Goal: Transaction & Acquisition: Purchase product/service

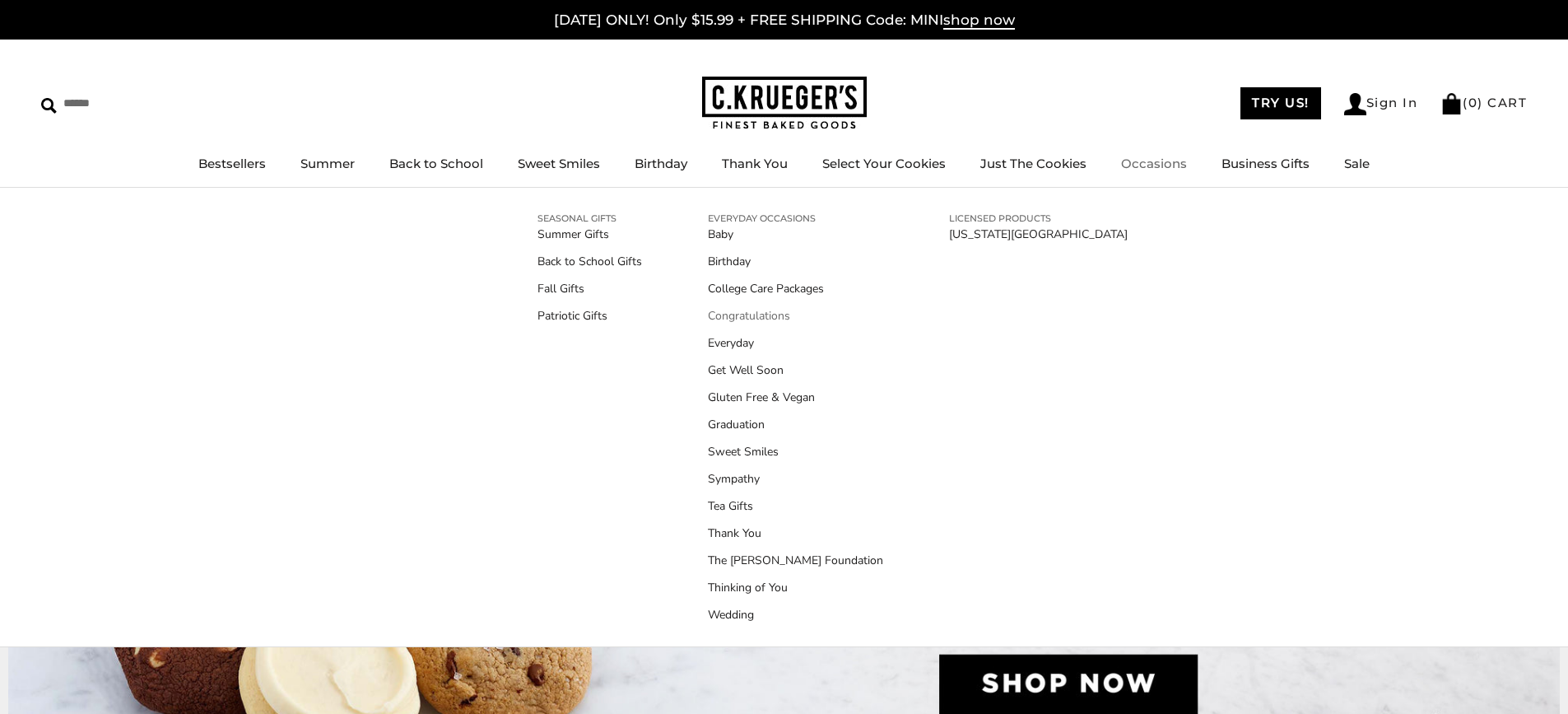
click at [751, 312] on link "Congratulations" at bounding box center [795, 316] width 175 height 18
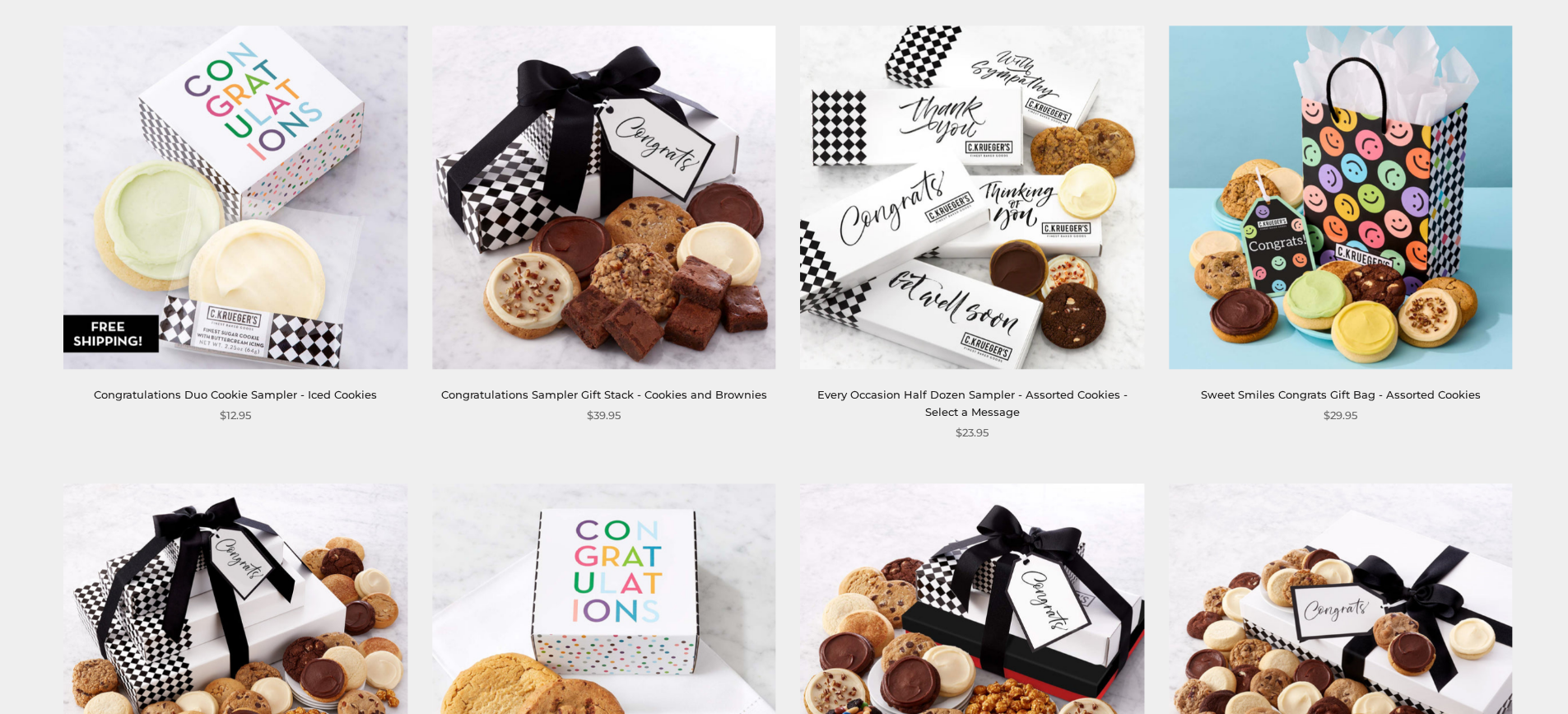
scroll to position [329, 0]
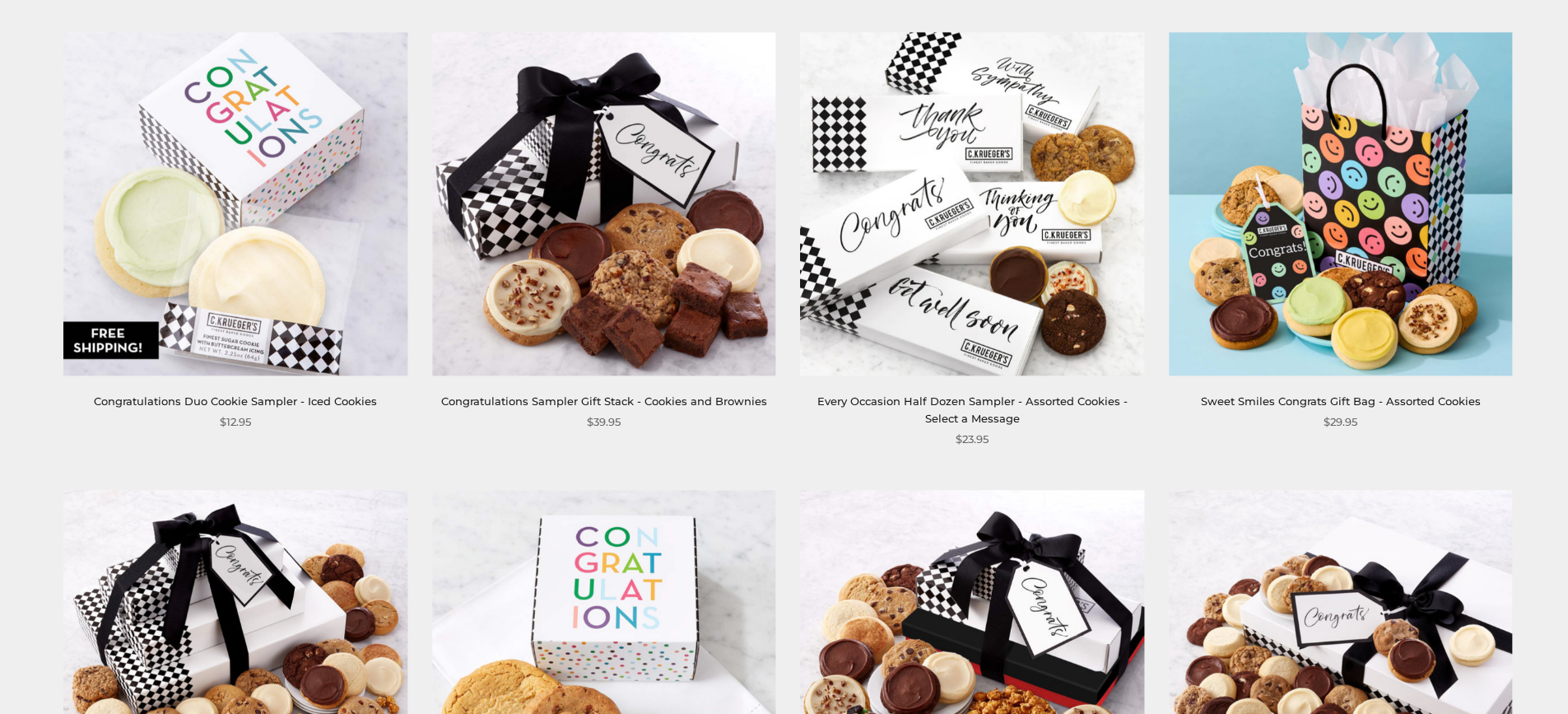
click at [635, 279] on img at bounding box center [603, 204] width 344 height 344
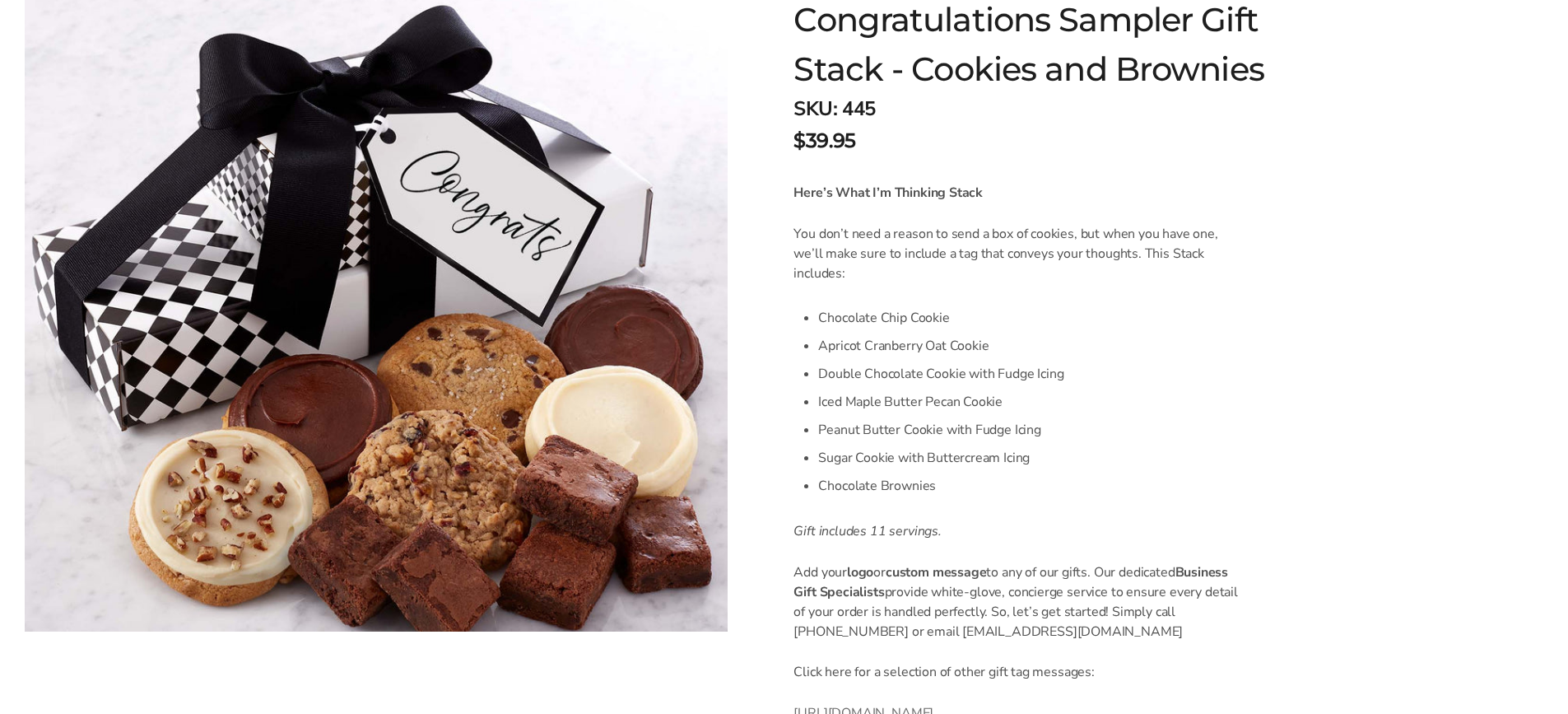
scroll to position [329, 0]
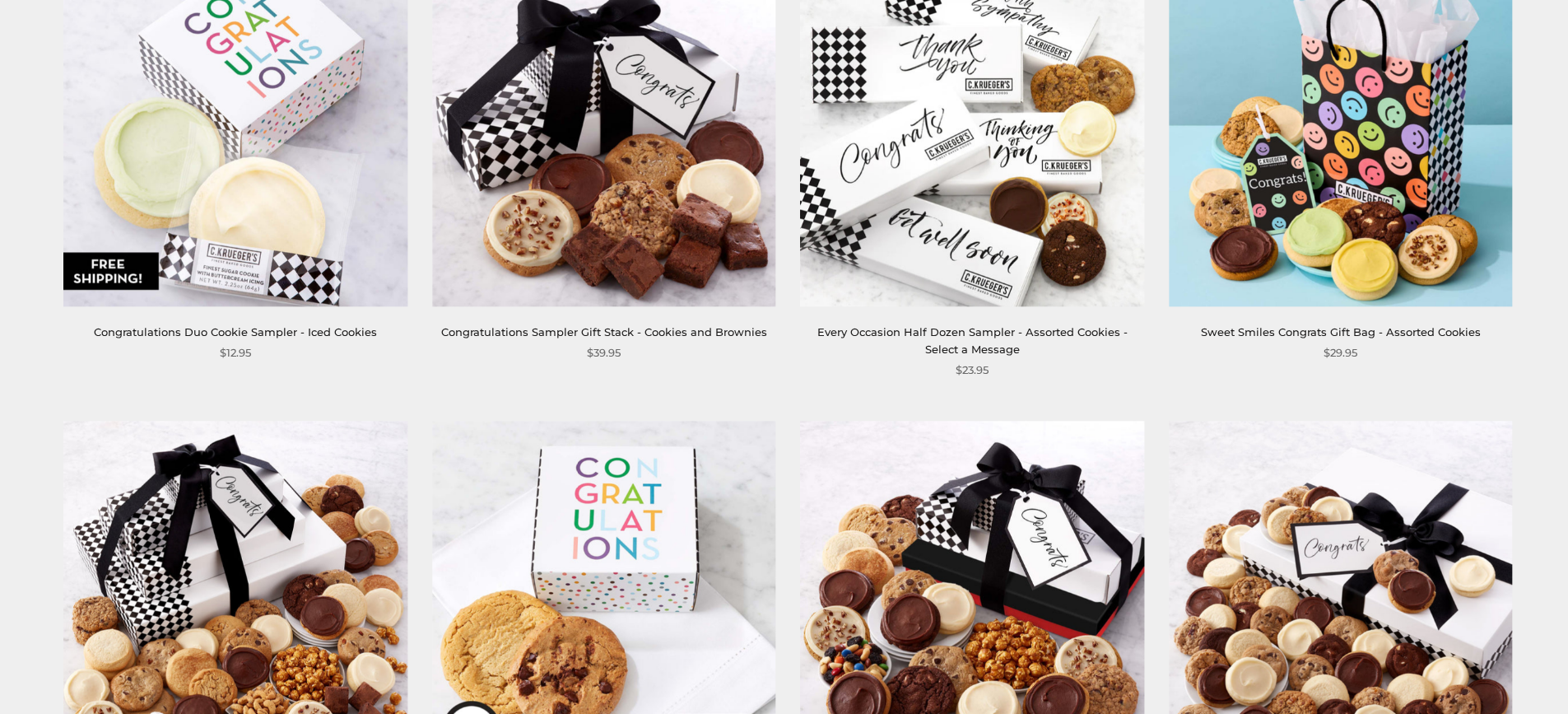
scroll to position [411, 0]
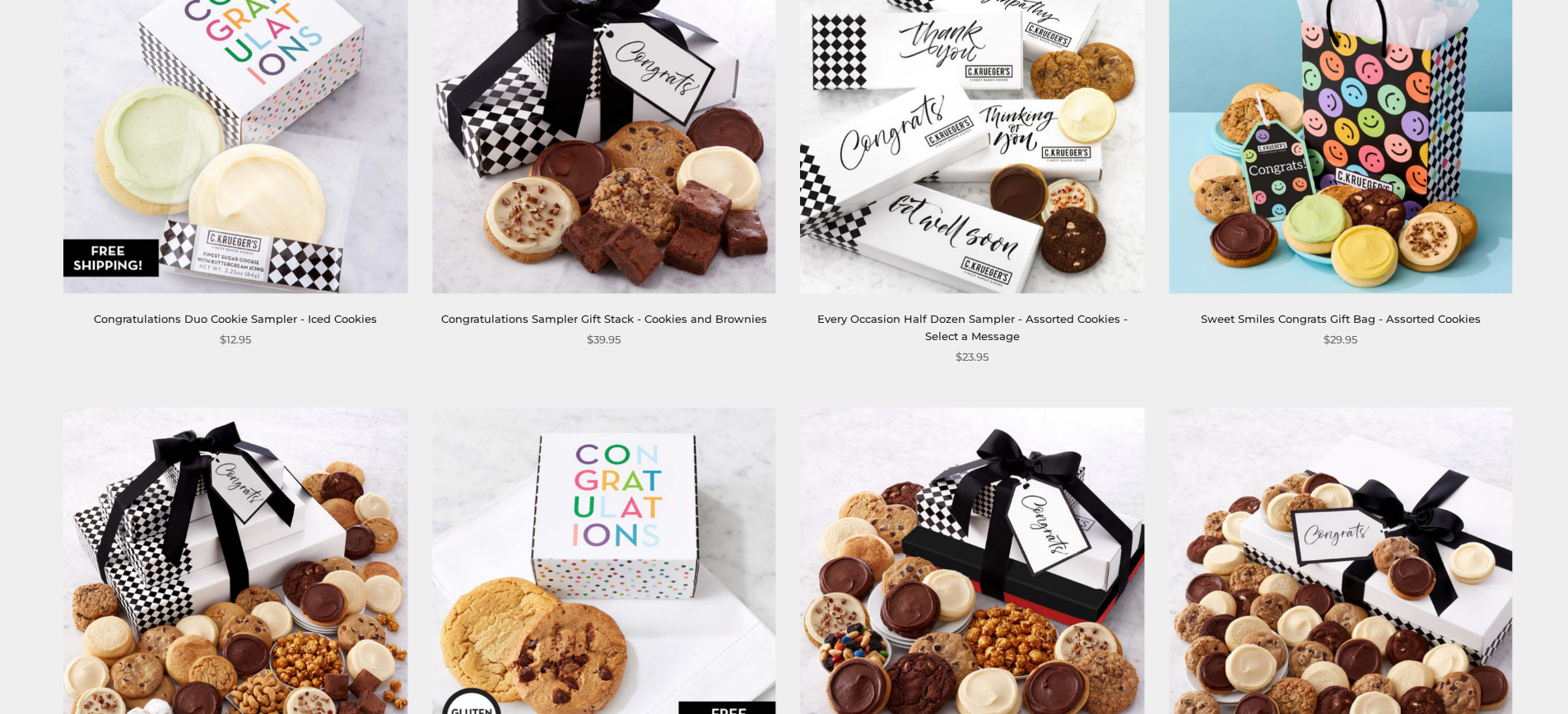
click at [1296, 132] on img at bounding box center [1341, 121] width 344 height 344
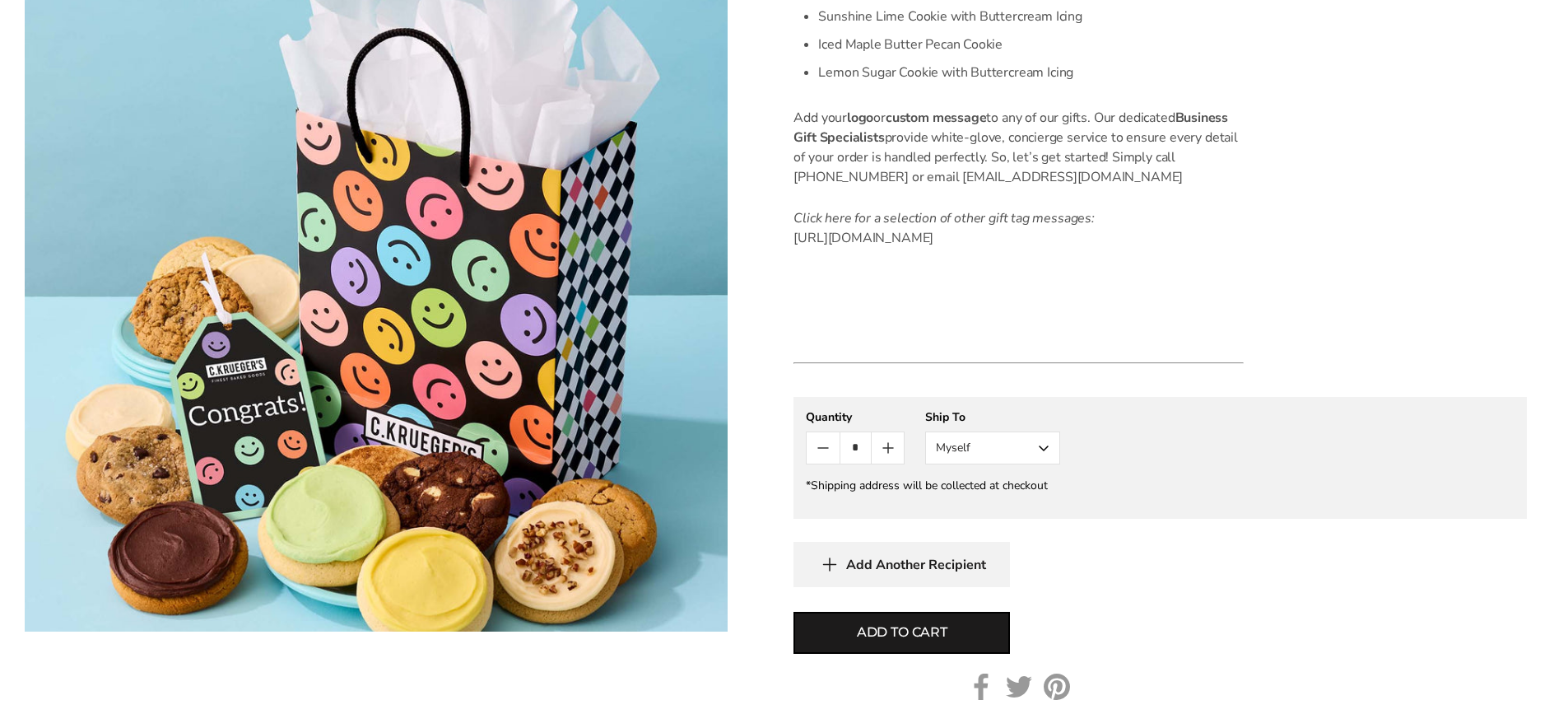
scroll to position [824, 0]
click at [953, 461] on button "Myself" at bounding box center [993, 447] width 135 height 33
click at [981, 522] on button "Other Recipient" at bounding box center [993, 507] width 133 height 29
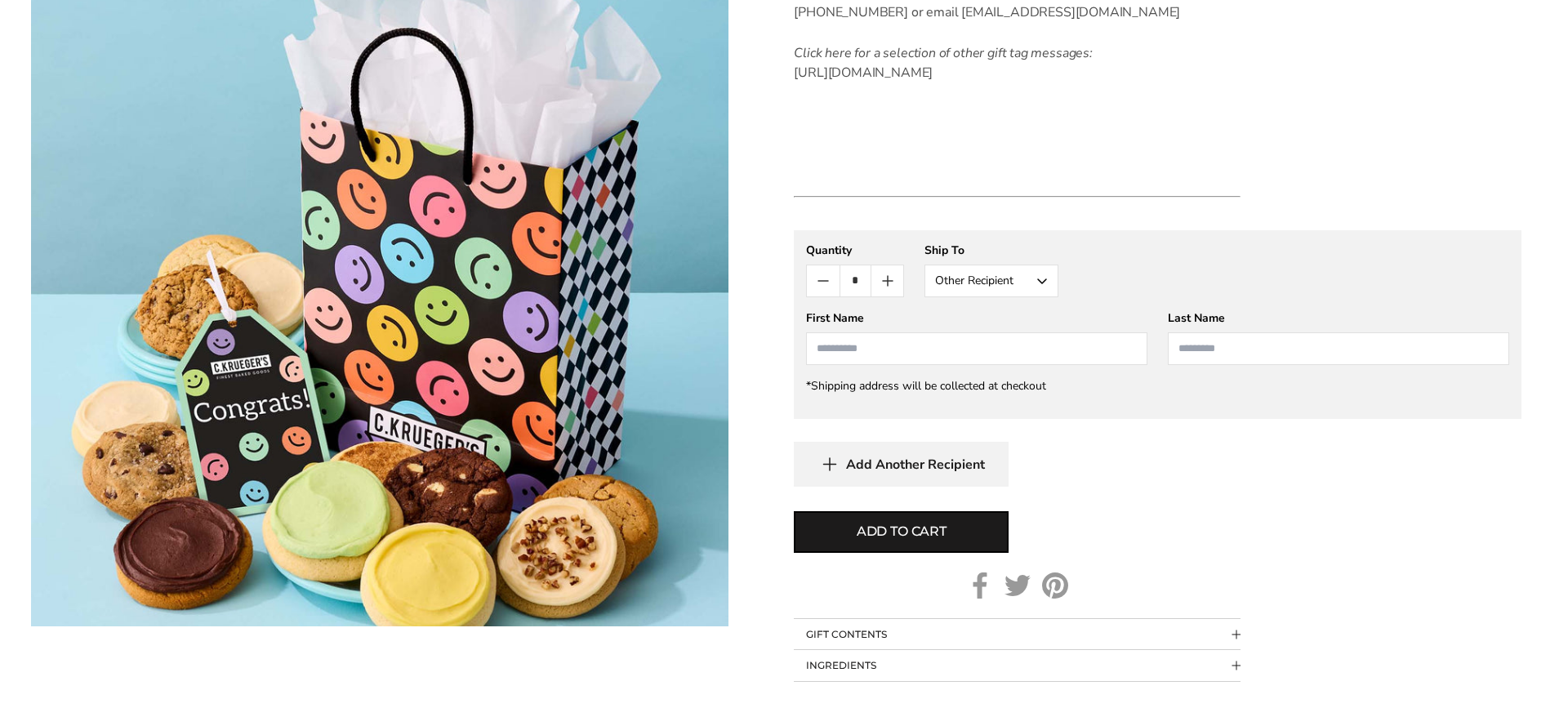
scroll to position [980, 0]
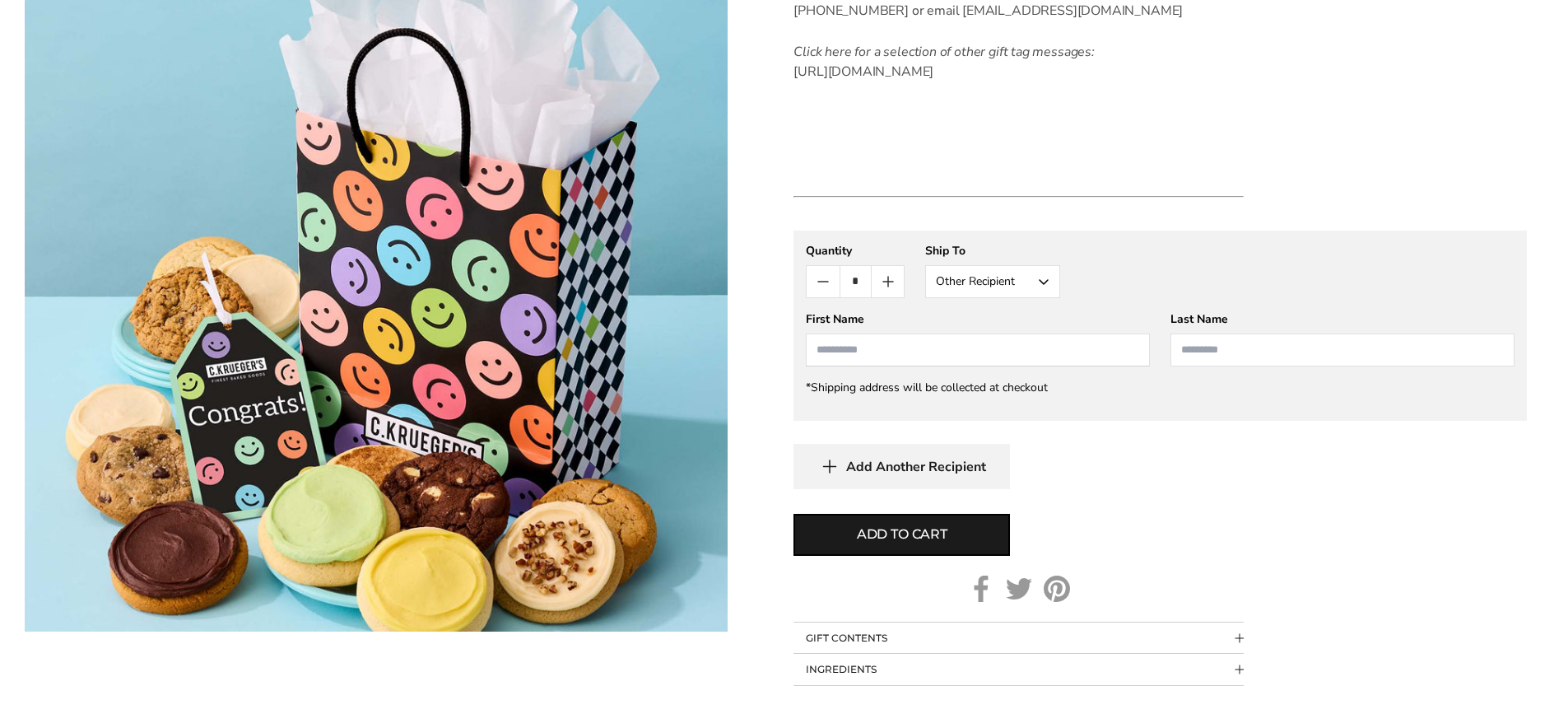
click at [850, 366] on input "First Name" at bounding box center [977, 350] width 344 height 33
type input "****"
click at [1195, 362] on input "Last Name" at bounding box center [1342, 350] width 344 height 33
type input "********"
click at [914, 545] on span "Add to cart" at bounding box center [902, 534] width 90 height 20
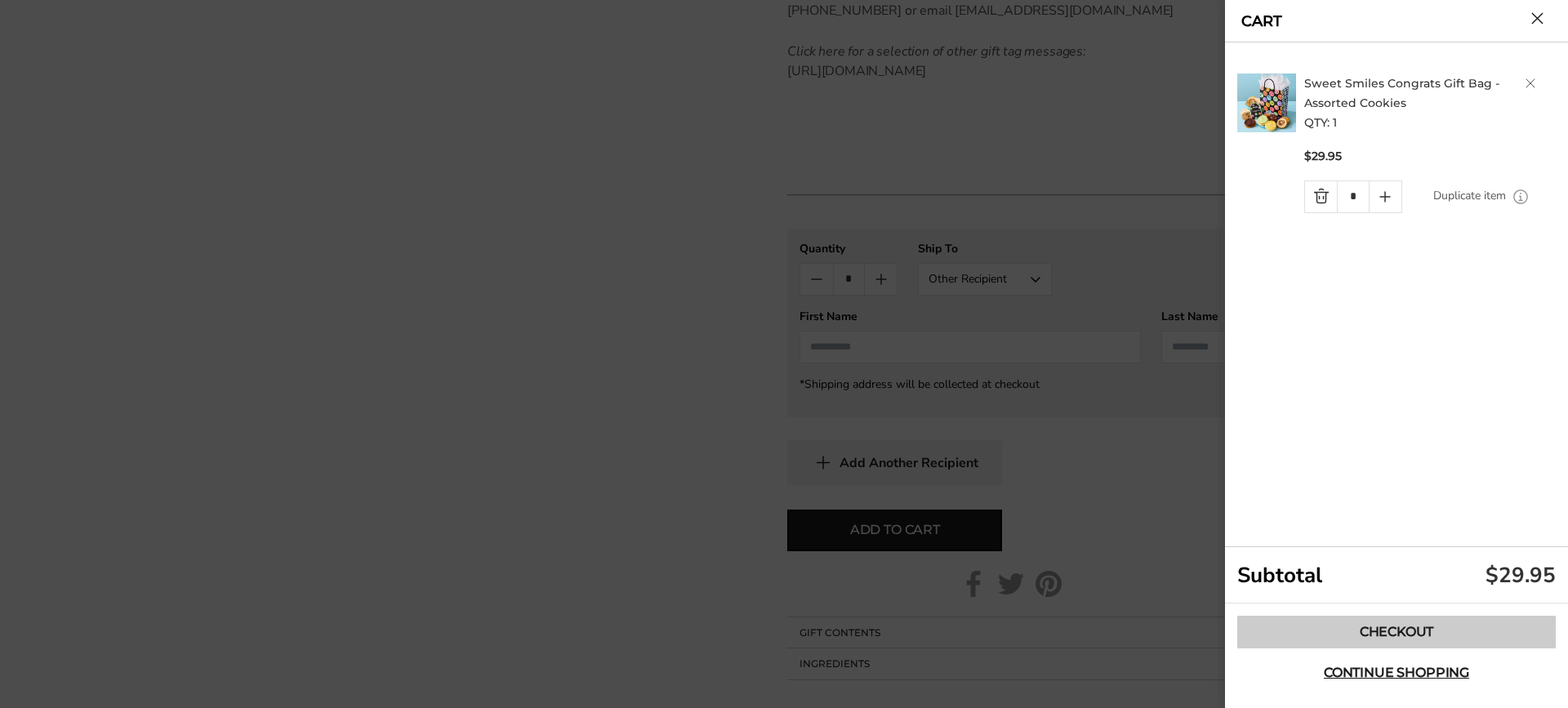
click at [1370, 636] on link "Checkout" at bounding box center [1396, 632] width 319 height 33
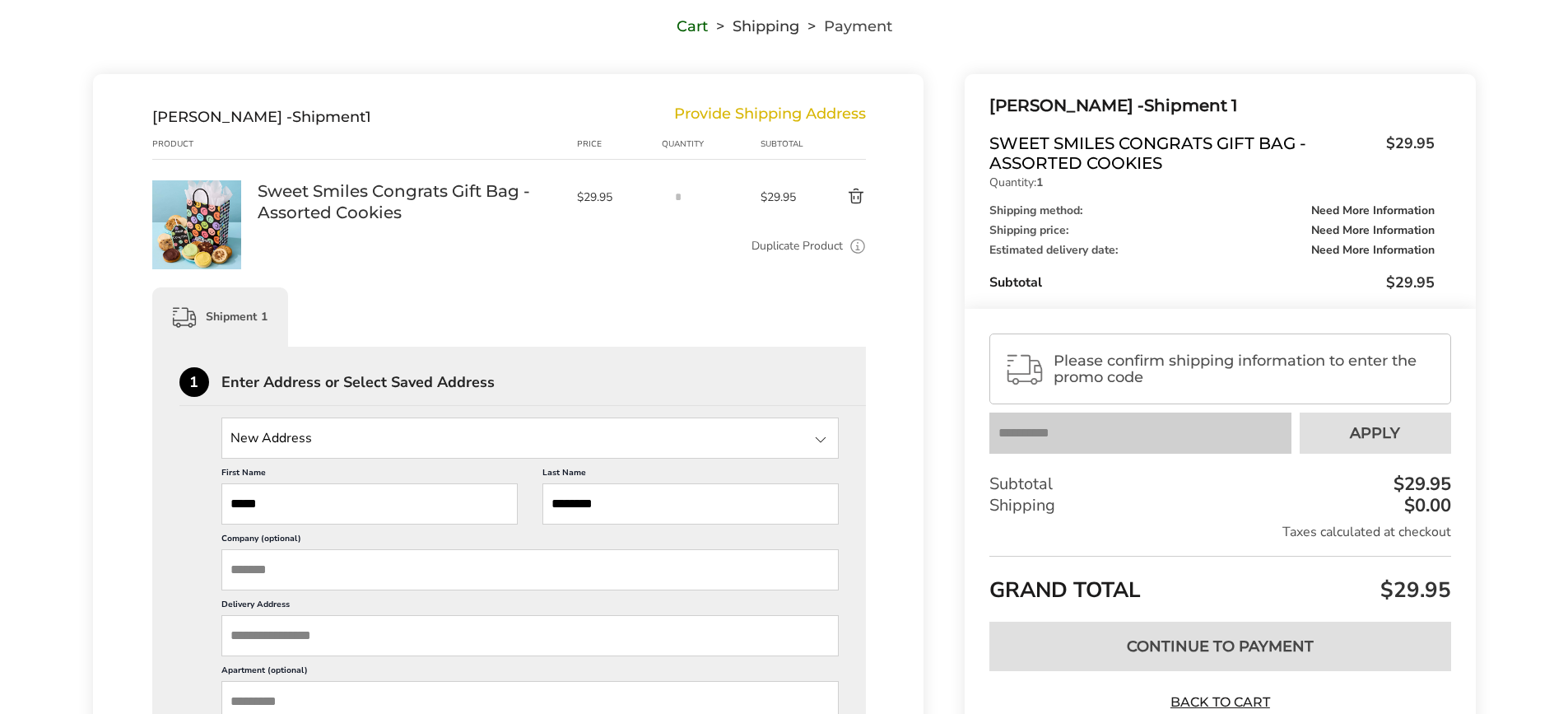
scroll to position [165, 0]
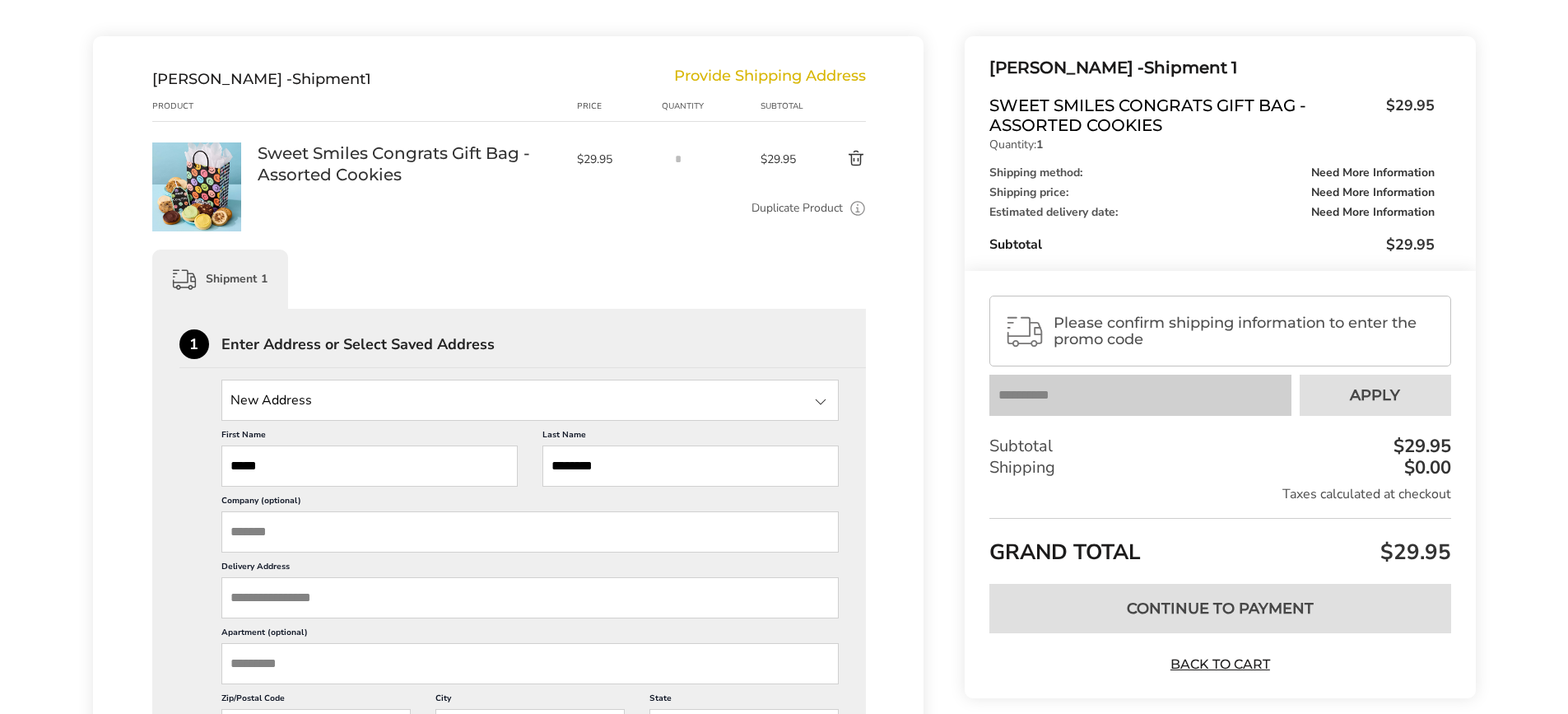
click at [318, 409] on input "State" at bounding box center [530, 400] width 618 height 41
click at [317, 403] on input "State" at bounding box center [530, 400] width 618 height 41
click at [256, 532] on input "Company (optional)" at bounding box center [530, 532] width 618 height 41
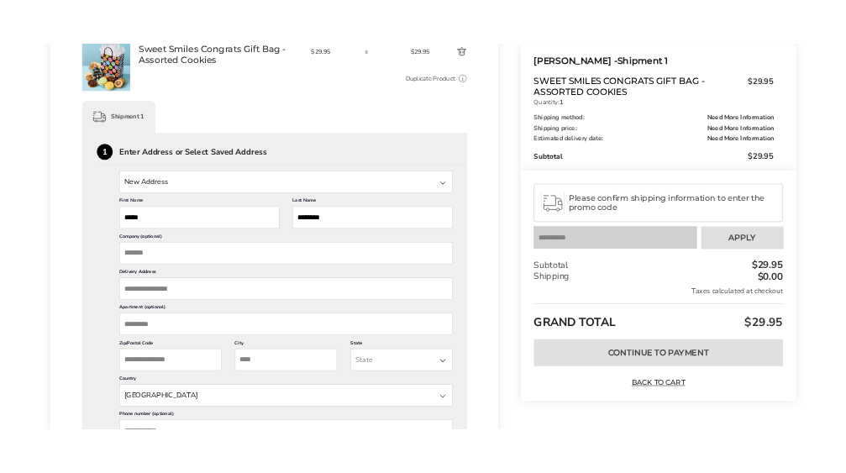
scroll to position [336, 0]
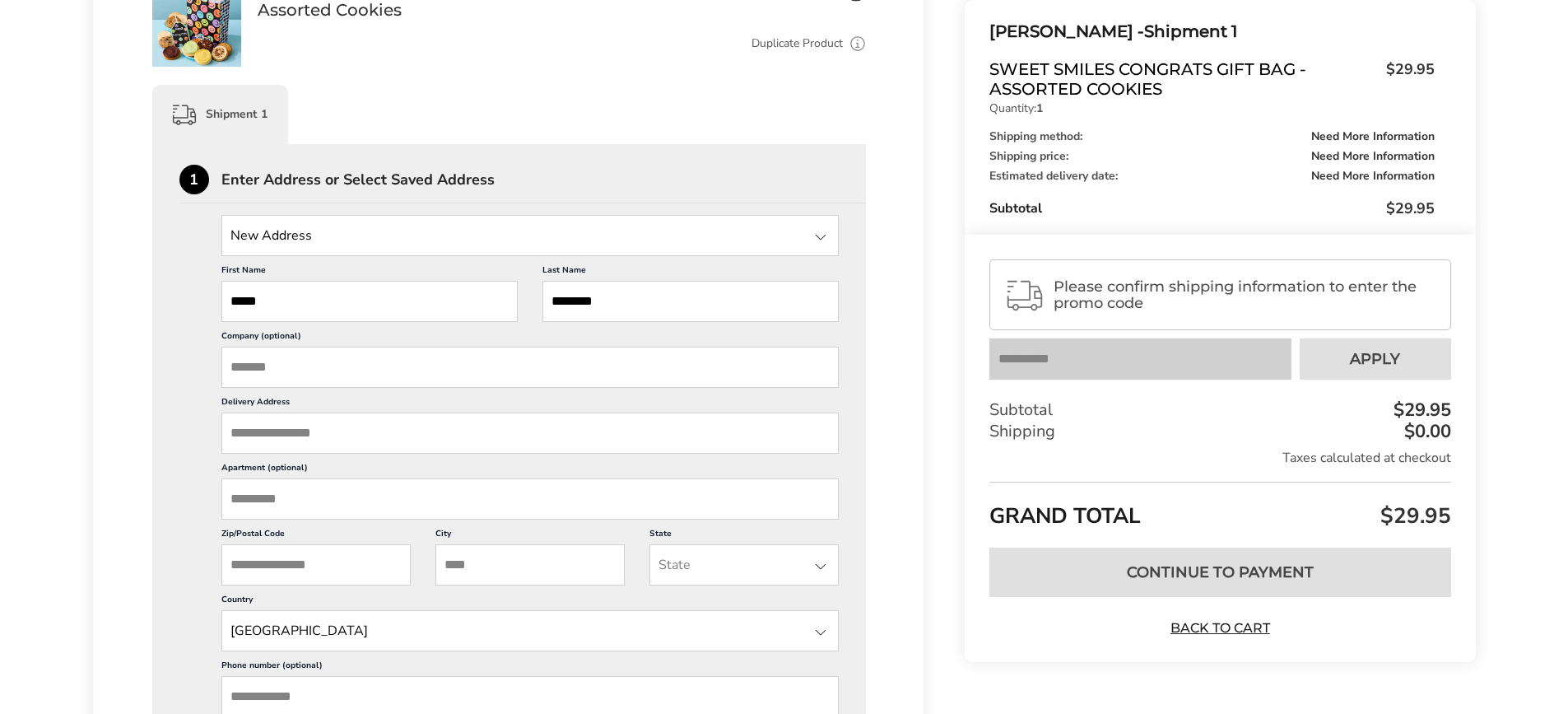
click at [257, 442] on input "Delivery Address" at bounding box center [530, 433] width 618 height 41
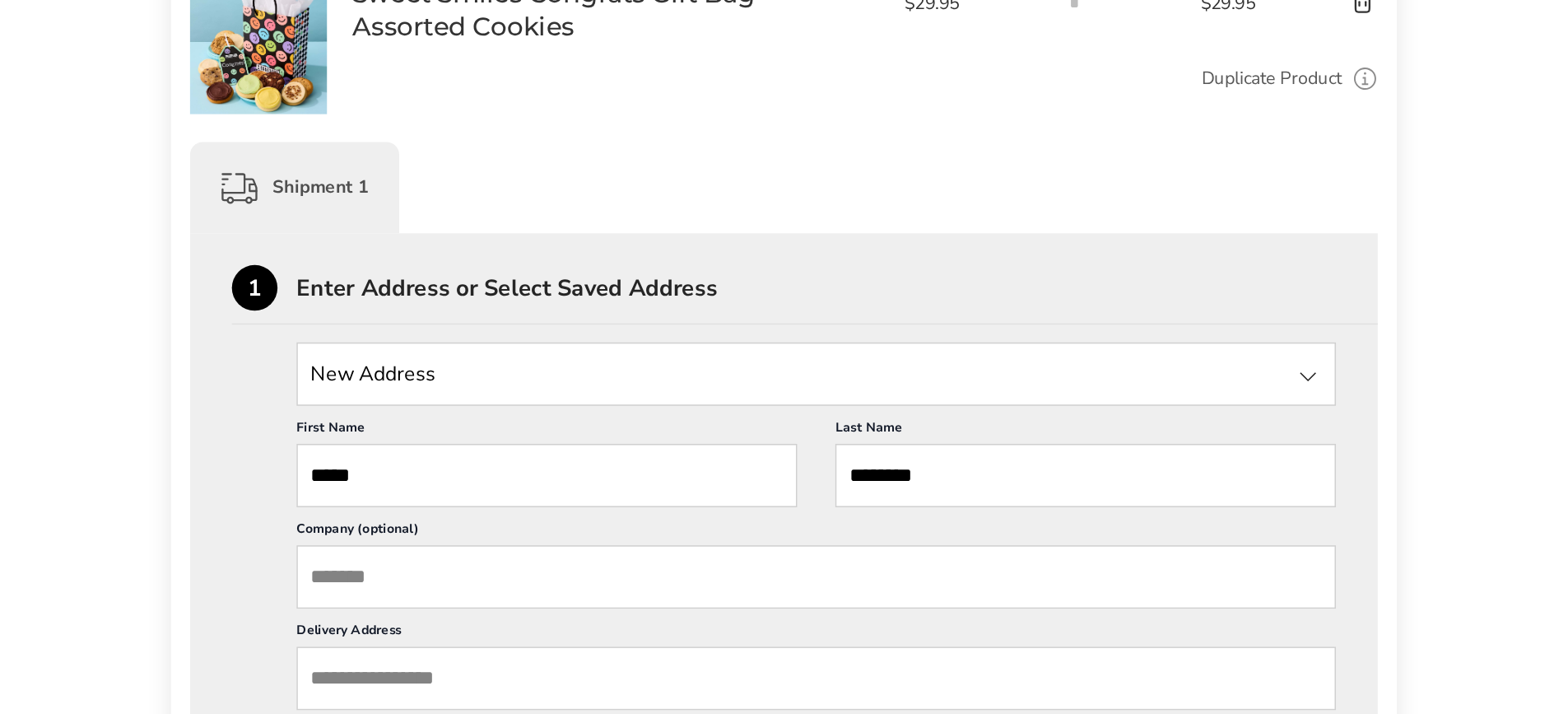
scroll to position [305, 0]
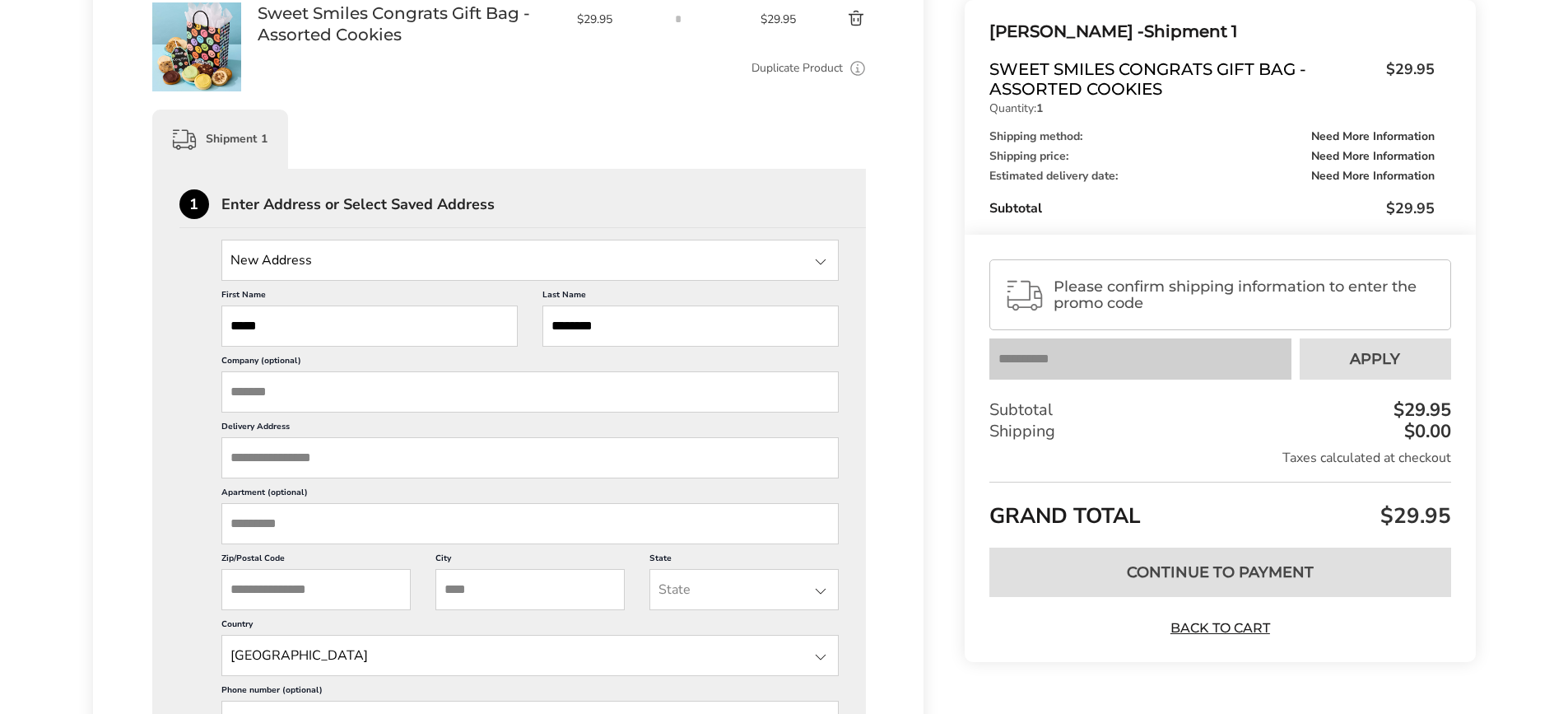
click at [268, 401] on input "Company (optional)" at bounding box center [530, 392] width 618 height 41
click at [278, 447] on input "Delivery Address" at bounding box center [530, 457] width 618 height 41
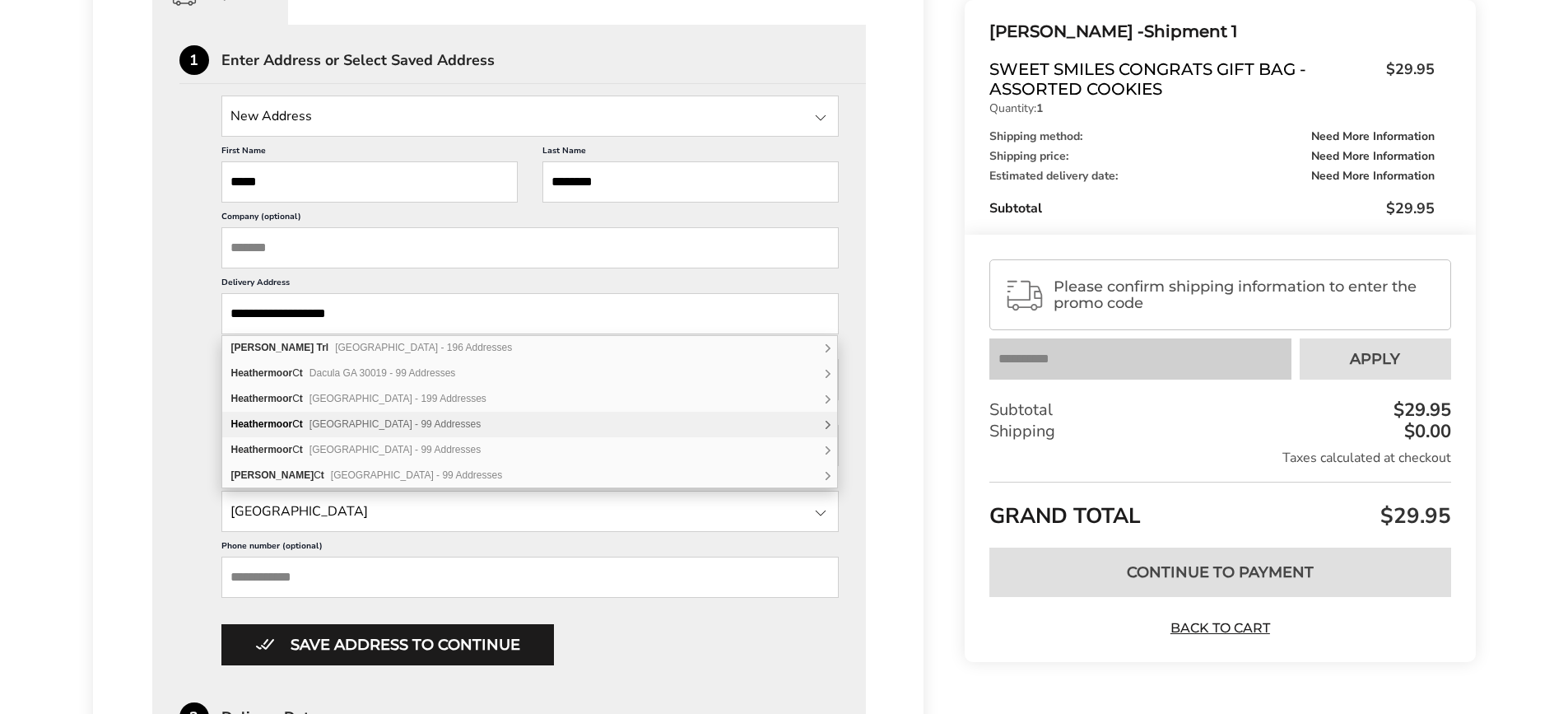
scroll to position [469, 0]
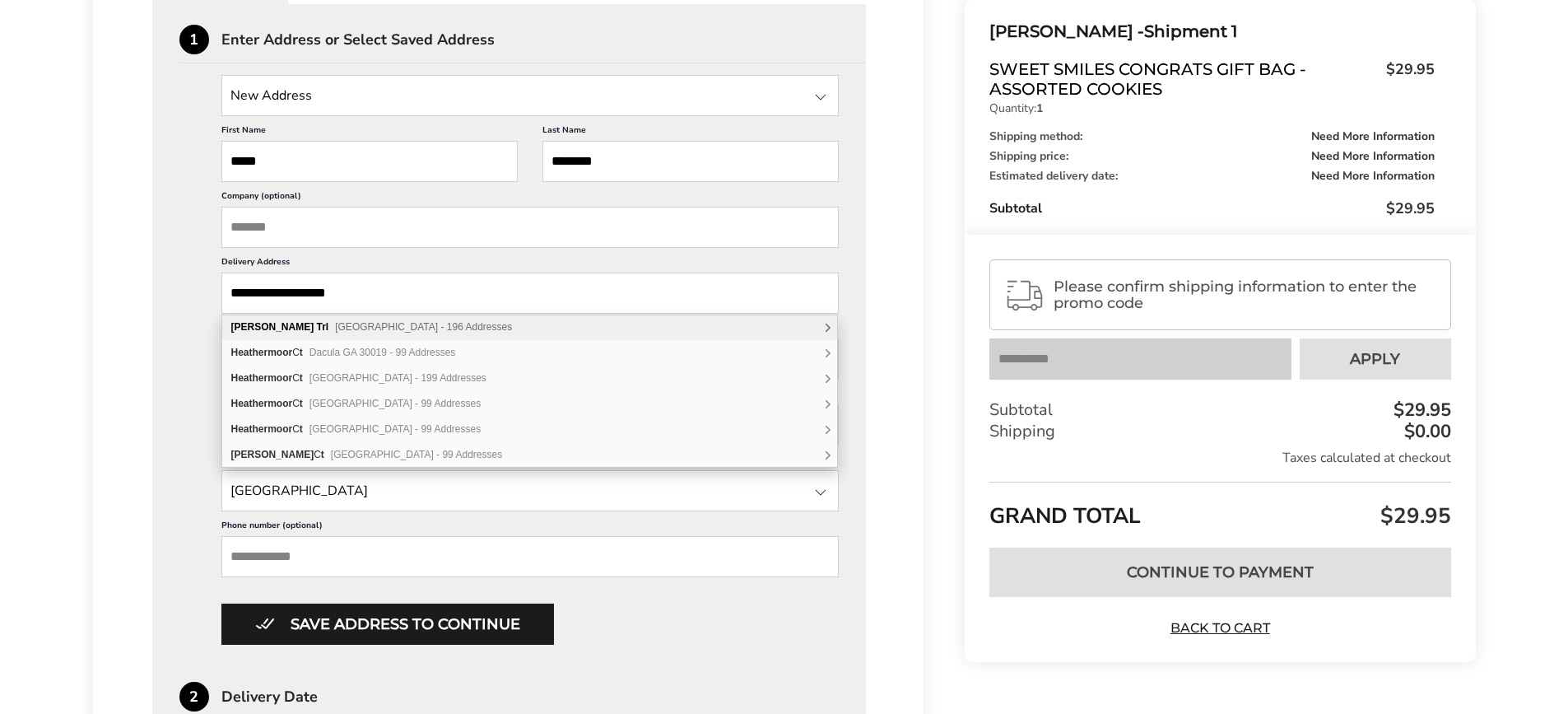
click at [308, 292] on input "**********" at bounding box center [530, 293] width 618 height 41
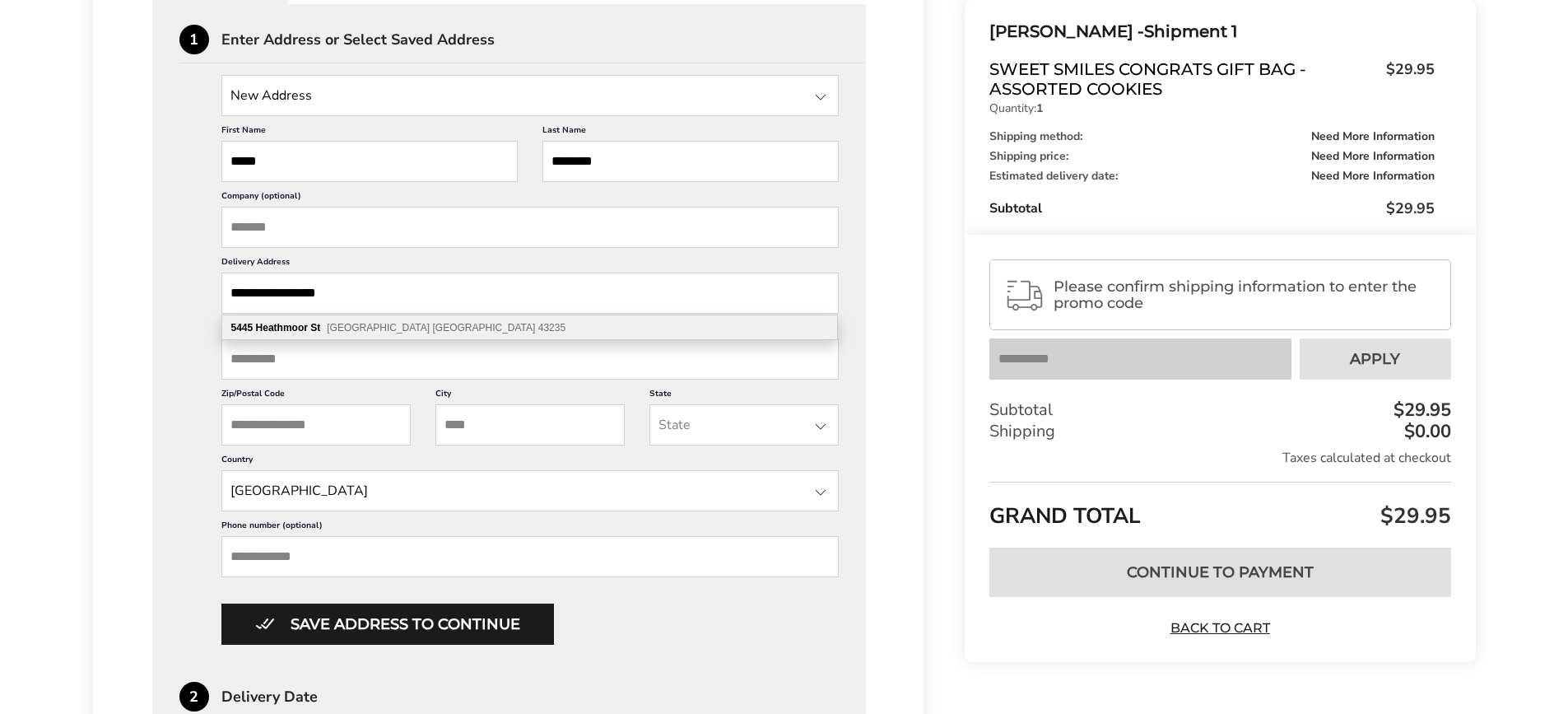
type input "**********"
click at [322, 322] on div "[STREET_ADDRESS]" at bounding box center [530, 327] width 615 height 24
type input "**********"
type input "********"
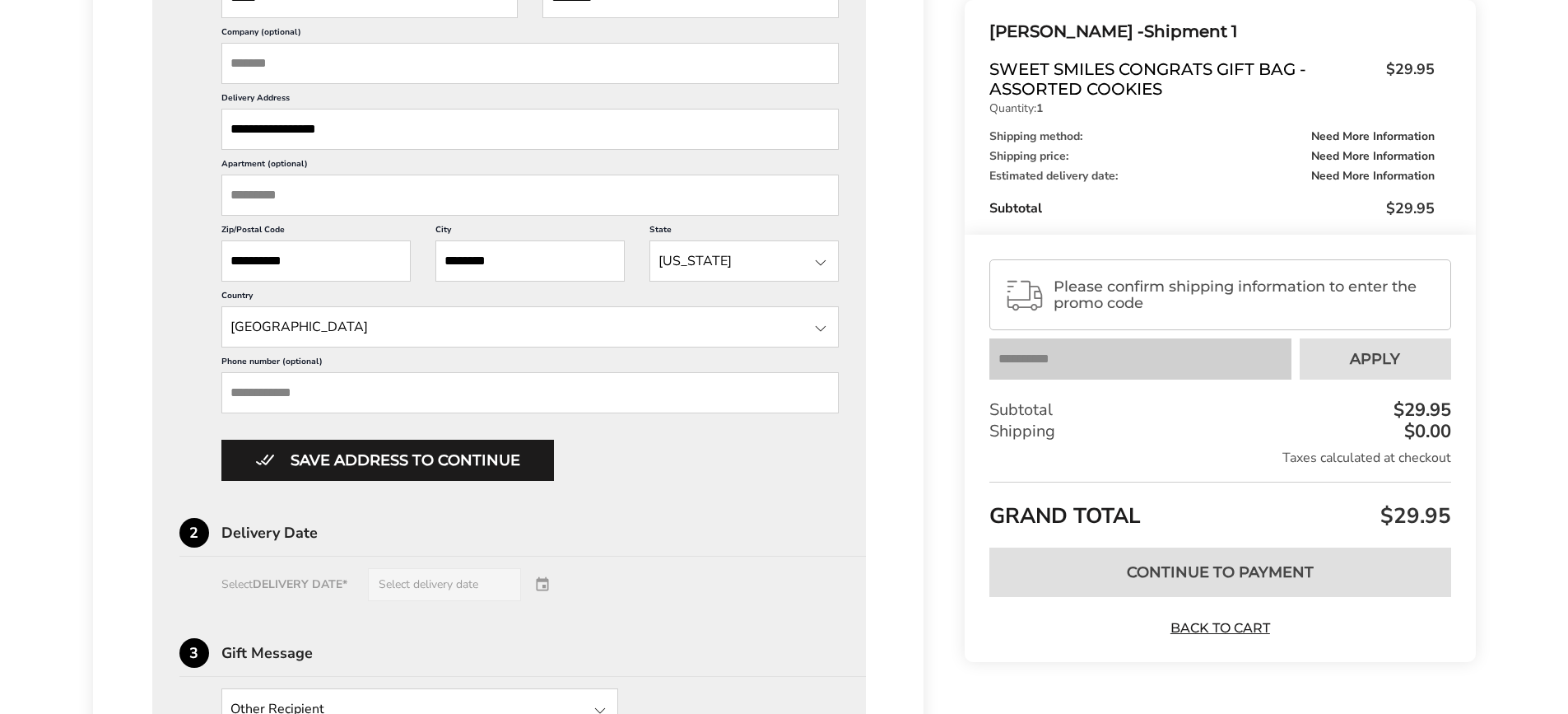
scroll to position [634, 0]
click at [483, 464] on button "Save address to continue" at bounding box center [388, 459] width 333 height 41
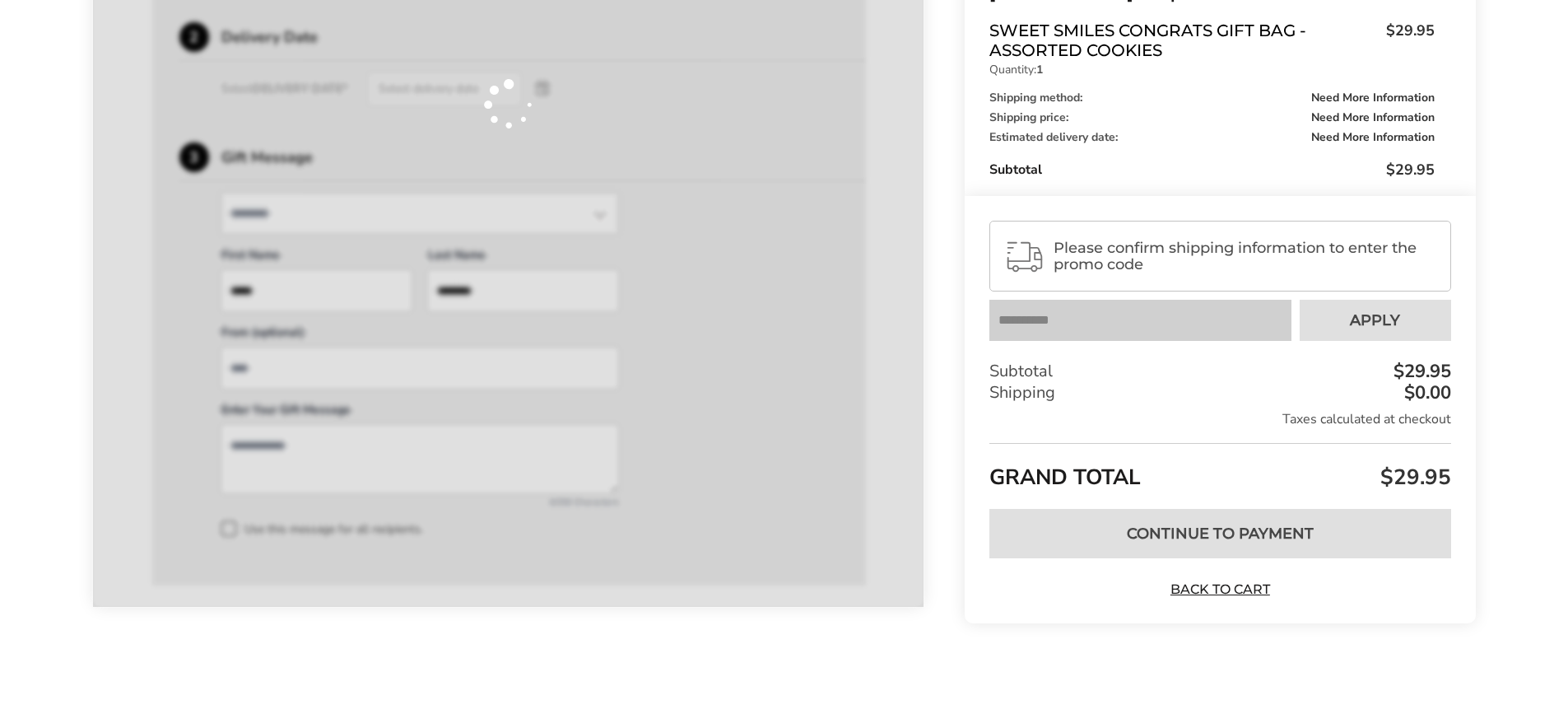
scroll to position [369, 0]
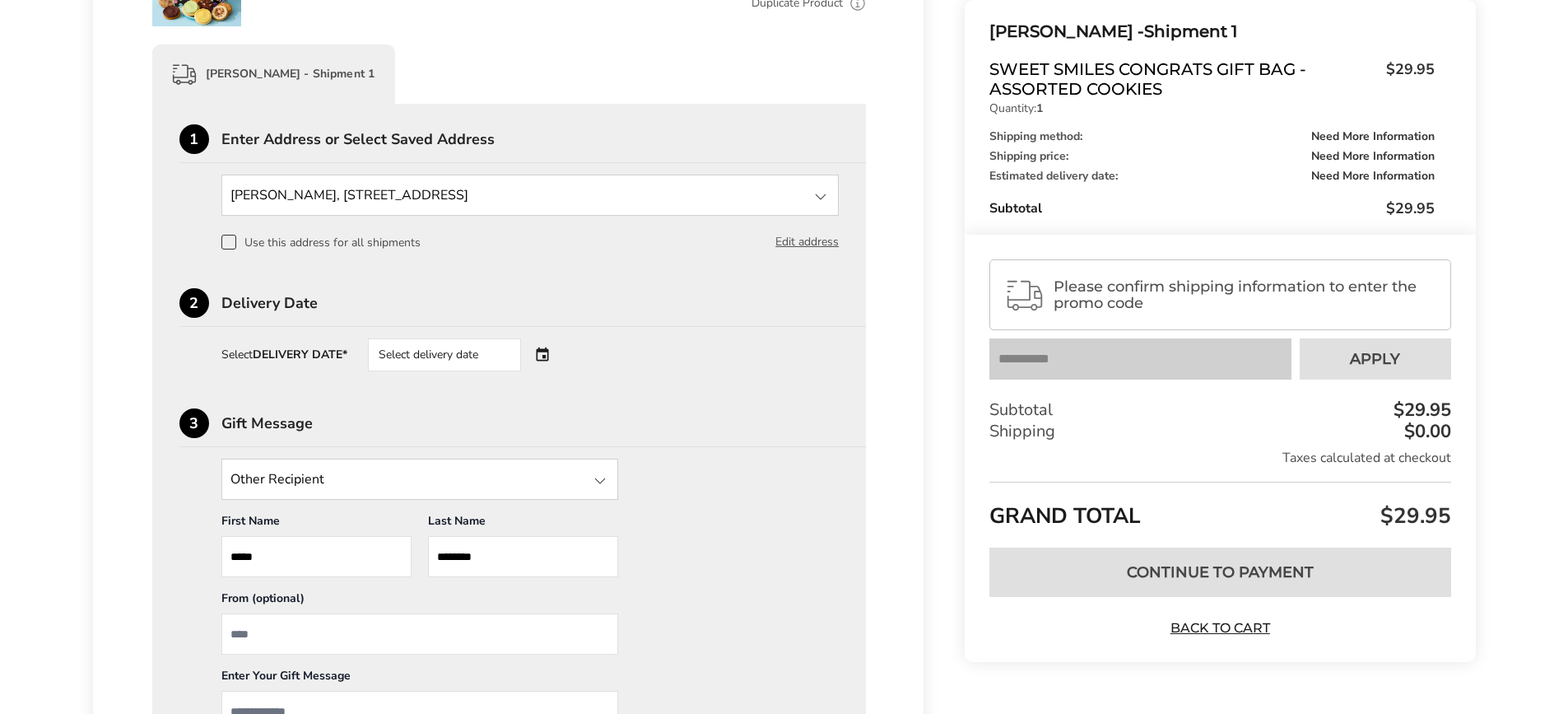
click at [546, 350] on div "Select delivery date" at bounding box center [467, 355] width 199 height 33
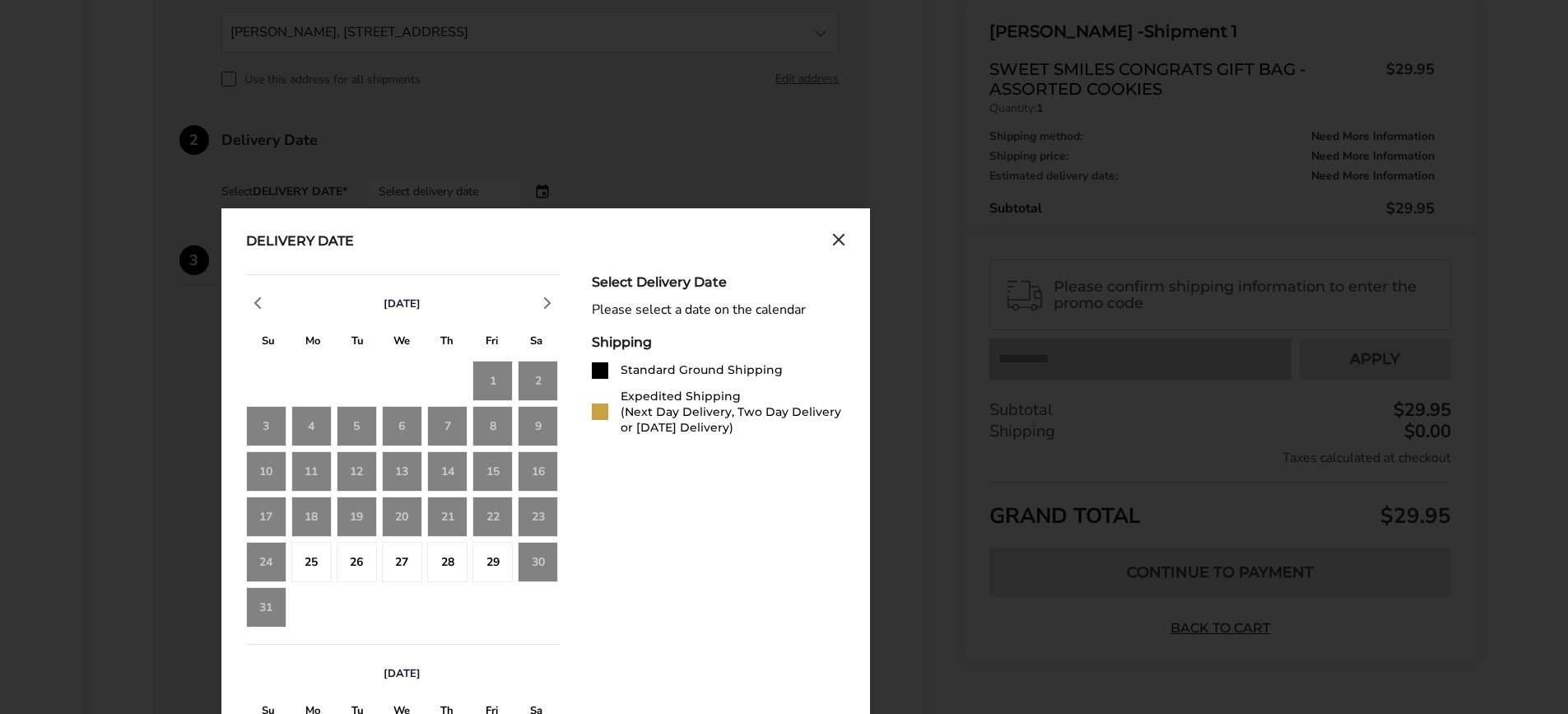
scroll to position [535, 0]
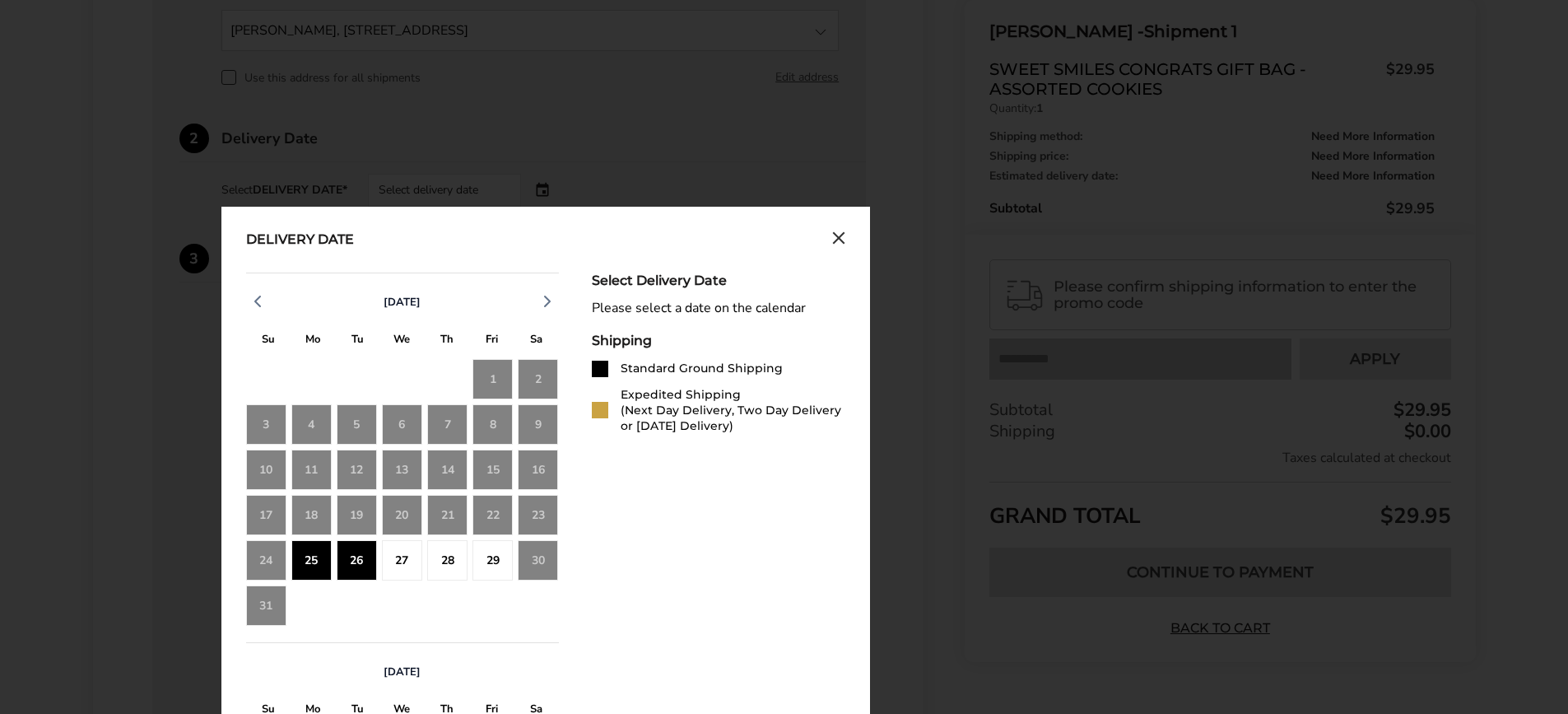
click at [297, 559] on div "25" at bounding box center [311, 559] width 40 height 40
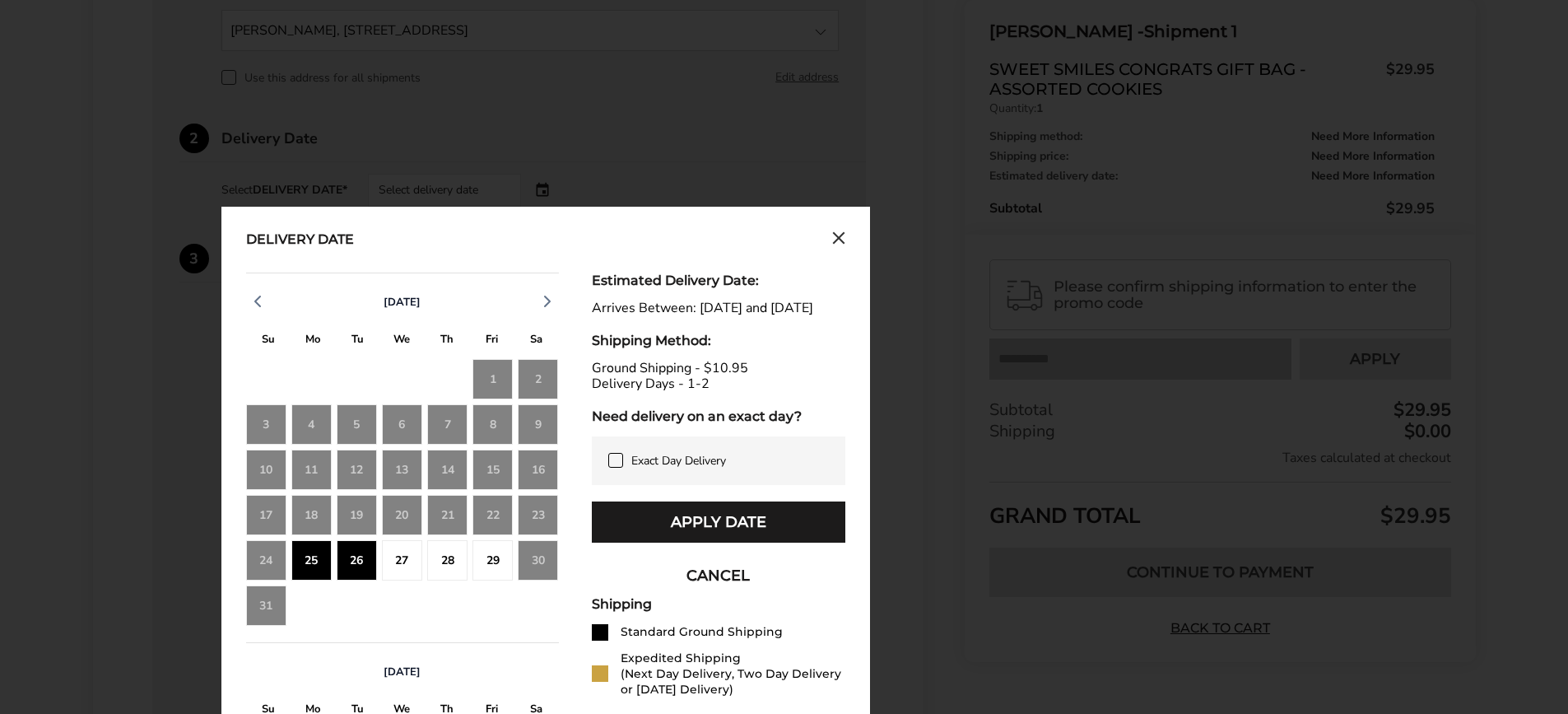
click at [835, 238] on icon "Close calendar" at bounding box center [838, 238] width 13 height 14
